Goal: Transaction & Acquisition: Purchase product/service

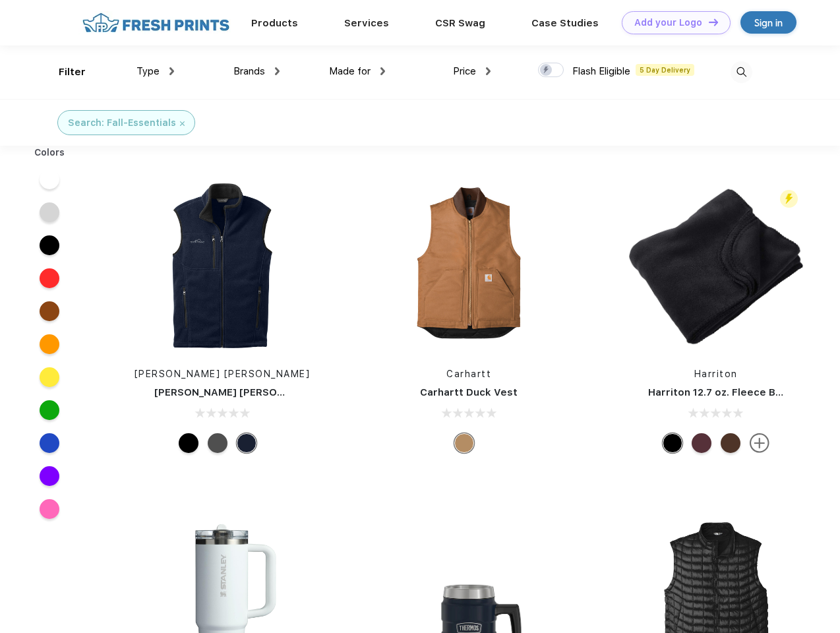
click at [671, 22] on link "Add your Logo Design Tool" at bounding box center [676, 22] width 109 height 23
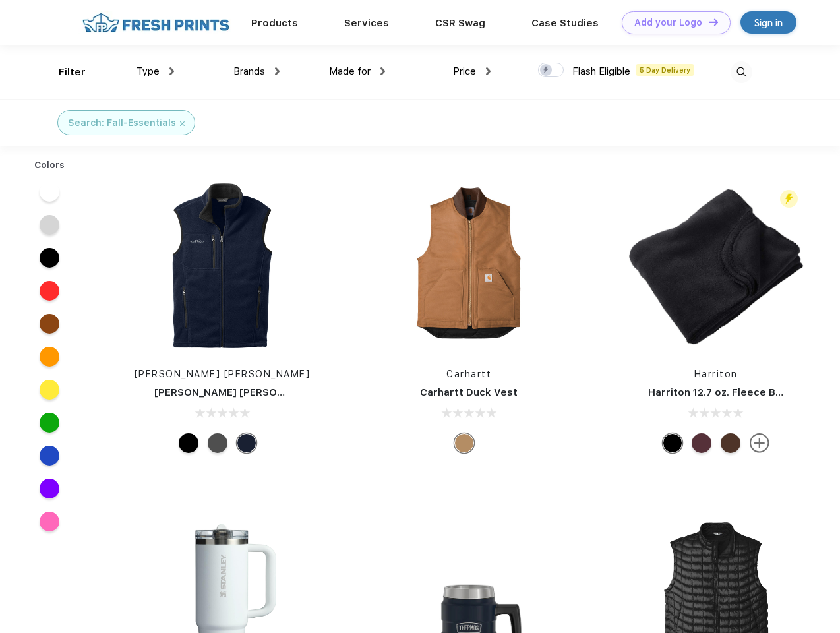
click at [0, 0] on div "Design Tool" at bounding box center [0, 0] width 0 height 0
click at [708, 22] on link "Add your Logo Design Tool" at bounding box center [676, 22] width 109 height 23
click at [63, 72] on div "Filter" at bounding box center [72, 72] width 27 height 15
click at [156, 71] on span "Type" at bounding box center [148, 71] width 23 height 12
click at [257, 71] on span "Brands" at bounding box center [249, 71] width 32 height 12
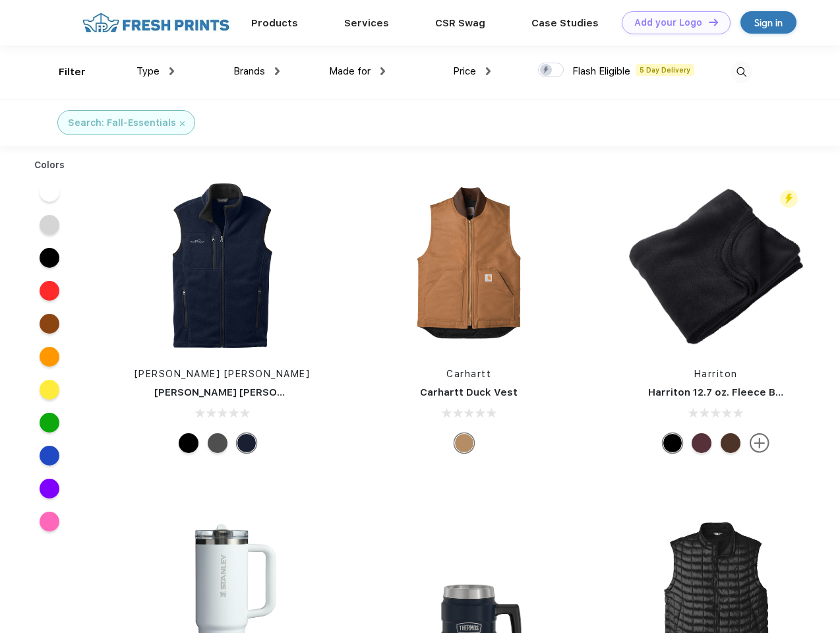
click at [357, 71] on span "Made for" at bounding box center [350, 71] width 42 height 12
click at [472, 71] on span "Price" at bounding box center [464, 71] width 23 height 12
click at [551, 71] on div at bounding box center [551, 70] width 26 height 15
click at [547, 71] on input "checkbox" at bounding box center [542, 66] width 9 height 9
click at [741, 72] on img at bounding box center [742, 72] width 22 height 22
